Goal: Use online tool/utility: Utilize a website feature to perform a specific function

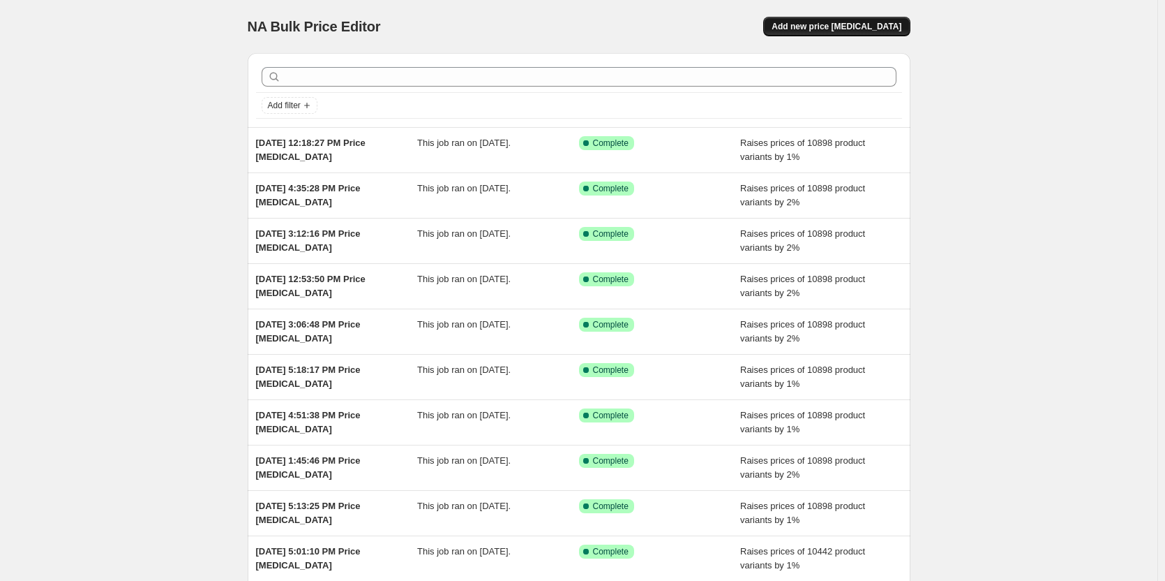
click at [874, 27] on span "Add new price [MEDICAL_DATA]" at bounding box center [837, 26] width 130 height 11
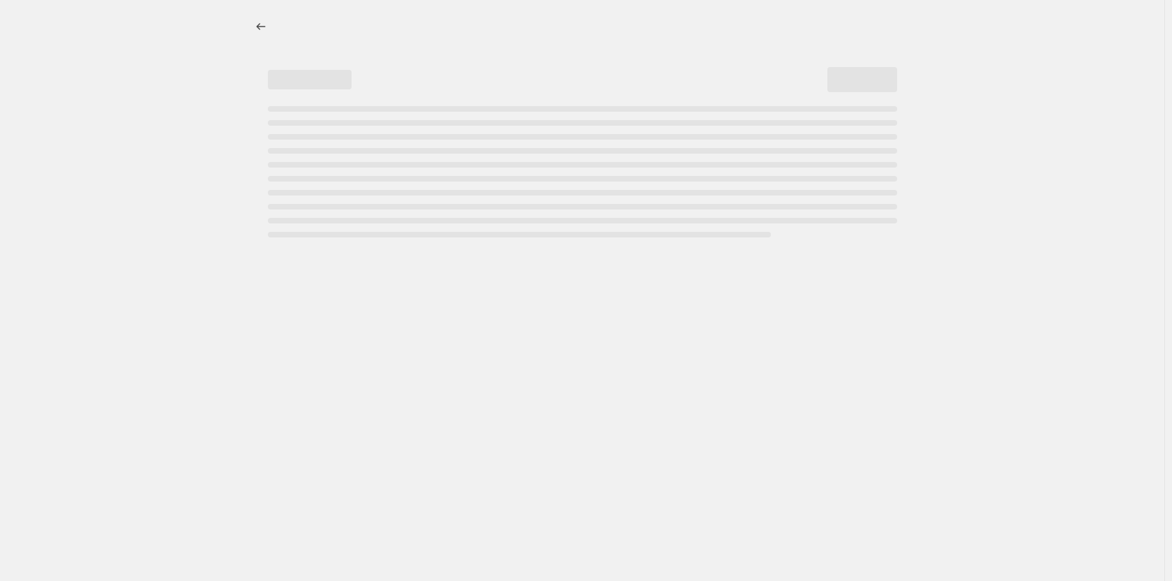
select select "percentage"
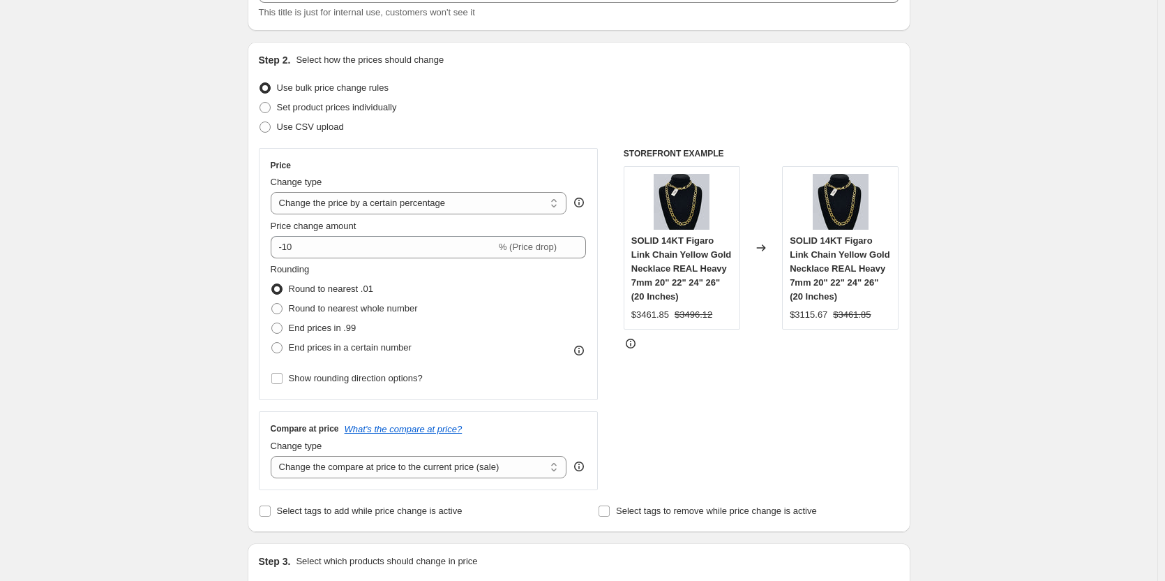
scroll to position [279, 0]
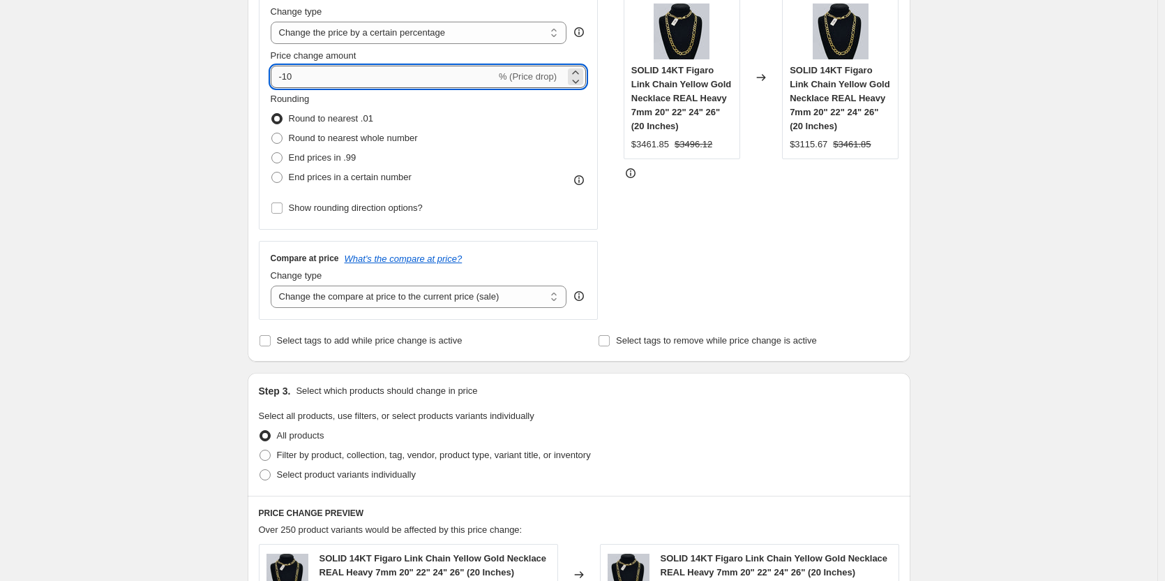
click at [301, 75] on input "-10" at bounding box center [383, 77] width 225 height 22
type input "1"
click at [24, 141] on div "Create new price [MEDICAL_DATA]. This page is ready Create new price [MEDICAL_D…" at bounding box center [579, 429] width 1158 height 1417
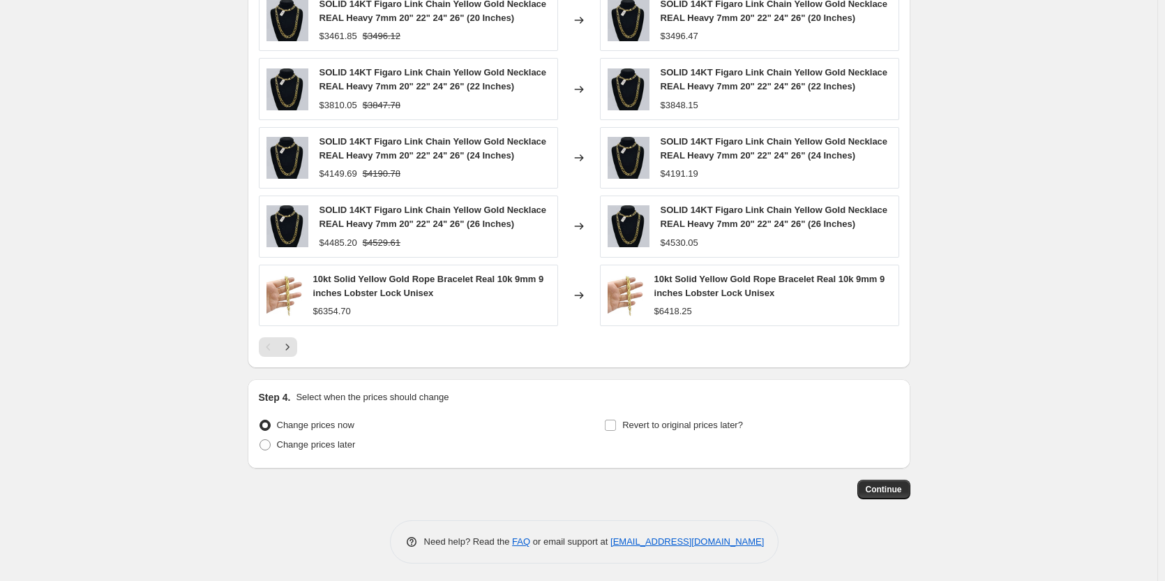
scroll to position [837, 0]
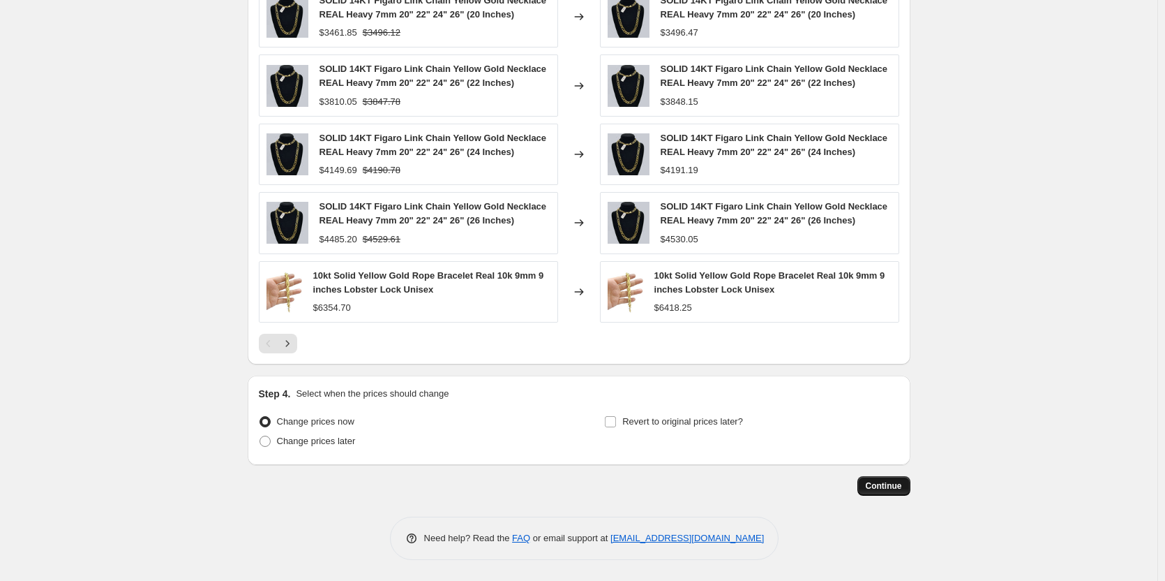
click at [876, 488] on span "Continue" at bounding box center [884, 485] width 36 height 11
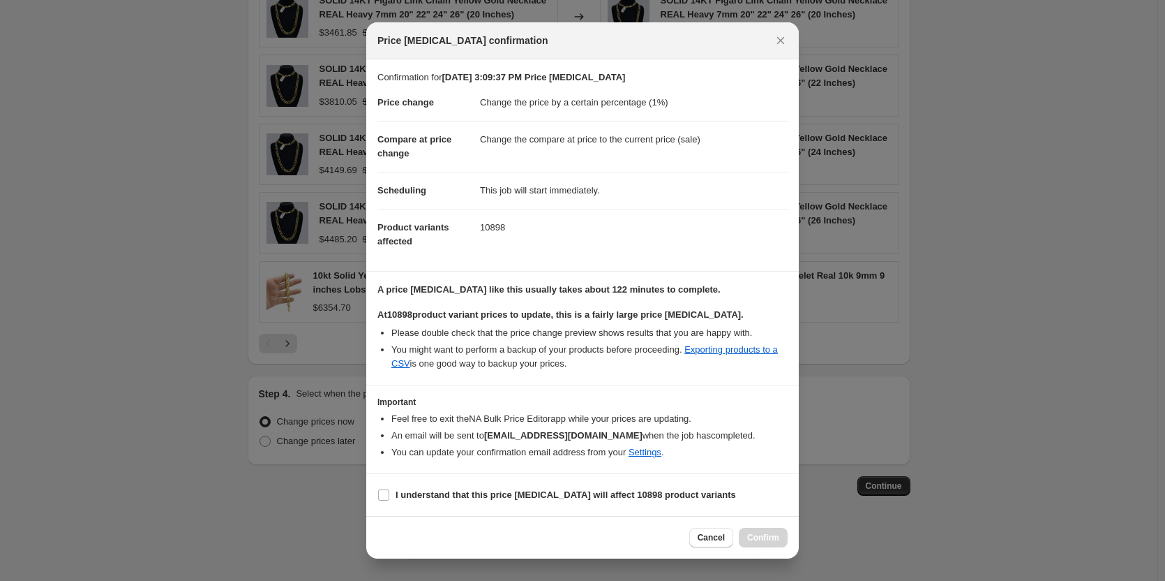
click at [377, 491] on section "I understand that this price [MEDICAL_DATA] will affect 10898 product variants" at bounding box center [582, 495] width 433 height 42
click at [380, 495] on input "I understand that this price [MEDICAL_DATA] will affect 10898 product variants" at bounding box center [383, 494] width 11 height 11
checkbox input "true"
click at [747, 540] on button "Confirm" at bounding box center [763, 538] width 49 height 20
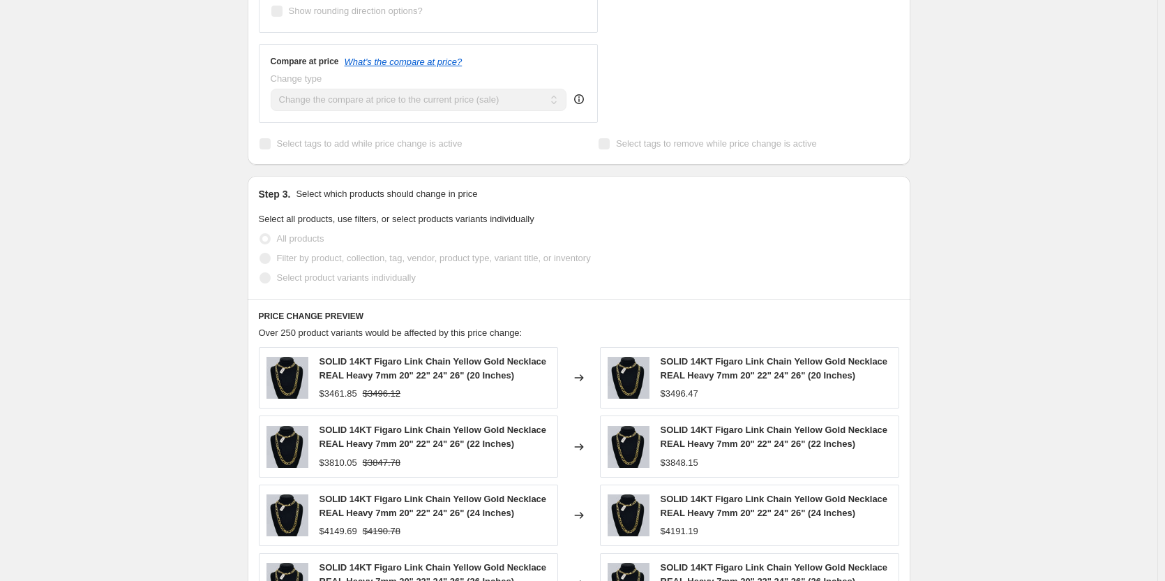
scroll to position [455, 0]
